Goal: Find specific page/section: Find specific page/section

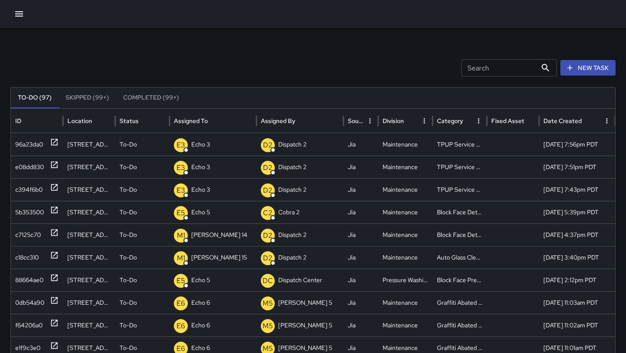
click at [22, 24] on div at bounding box center [313, 14] width 626 height 28
click at [22, 17] on icon "button" at bounding box center [19, 14] width 10 height 10
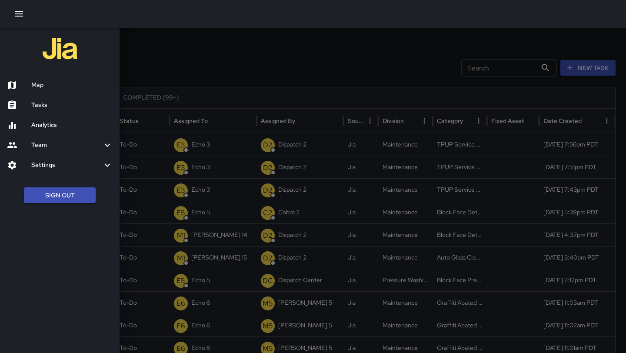
click at [56, 80] on h6 "Map" at bounding box center [71, 85] width 81 height 10
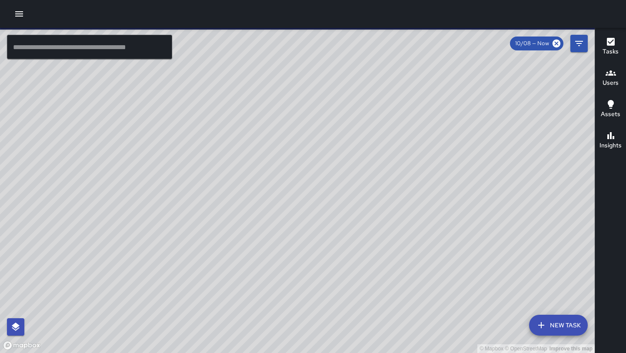
drag, startPoint x: 443, startPoint y: 216, endPoint x: 373, endPoint y: 193, distance: 73.8
click at [373, 193] on div "© Mapbox © OpenStreetMap Improve this map" at bounding box center [297, 190] width 595 height 325
drag, startPoint x: 354, startPoint y: 264, endPoint x: 339, endPoint y: 166, distance: 99.0
click at [339, 166] on div "© Mapbox © OpenStreetMap Improve this map" at bounding box center [297, 190] width 595 height 325
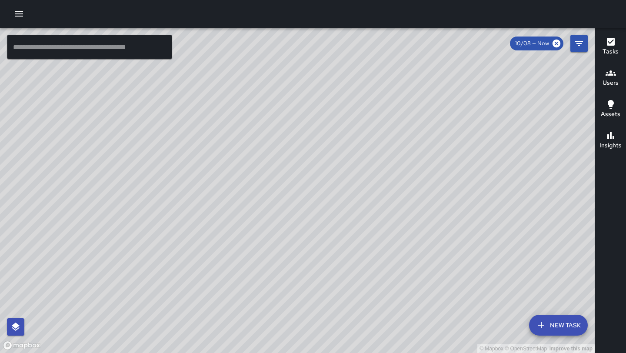
click at [375, 171] on div "© Mapbox © OpenStreetMap Improve this map M1 [PERSON_NAME] 10 Supervisor Tasks …" at bounding box center [297, 190] width 595 height 325
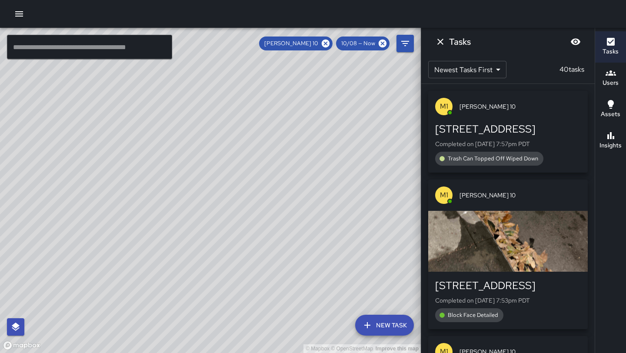
drag, startPoint x: 272, startPoint y: 66, endPoint x: 322, endPoint y: -13, distance: 93.3
click at [322, 0] on html "© Mapbox © OpenStreetMap Improve this map ​ New Task [PERSON_NAME] 10 10/08 — N…" at bounding box center [313, 176] width 626 height 353
drag, startPoint x: 278, startPoint y: 109, endPoint x: 243, endPoint y: 253, distance: 148.3
click at [243, 253] on div "© Mapbox © OpenStreetMap Improve this map" at bounding box center [210, 190] width 421 height 325
